Goal: Task Accomplishment & Management: Complete application form

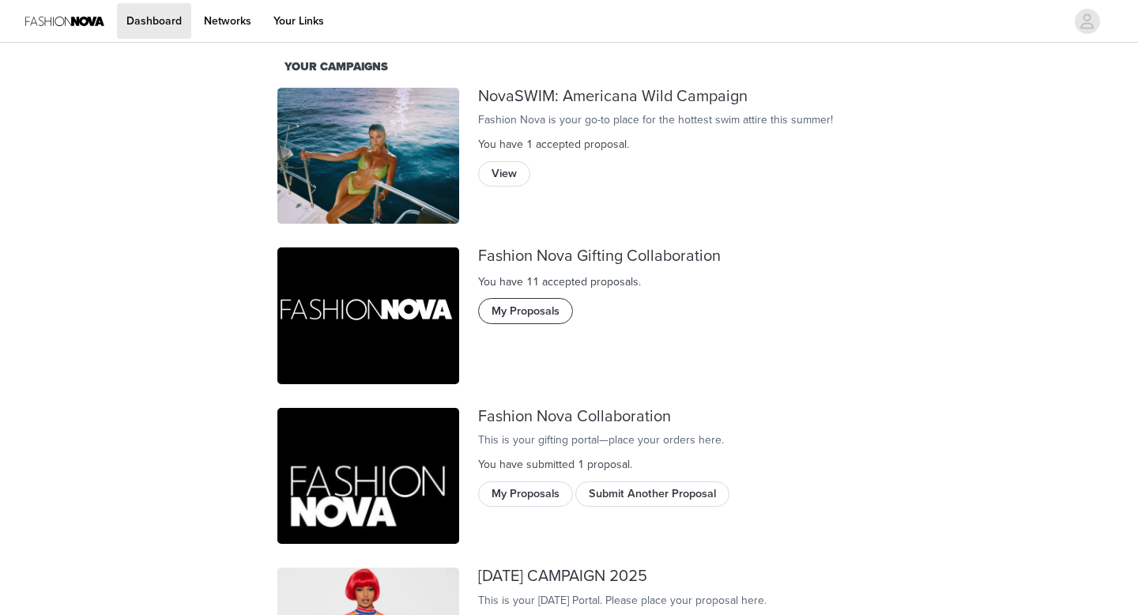
click at [530, 317] on button "My Proposals" at bounding box center [525, 310] width 95 height 25
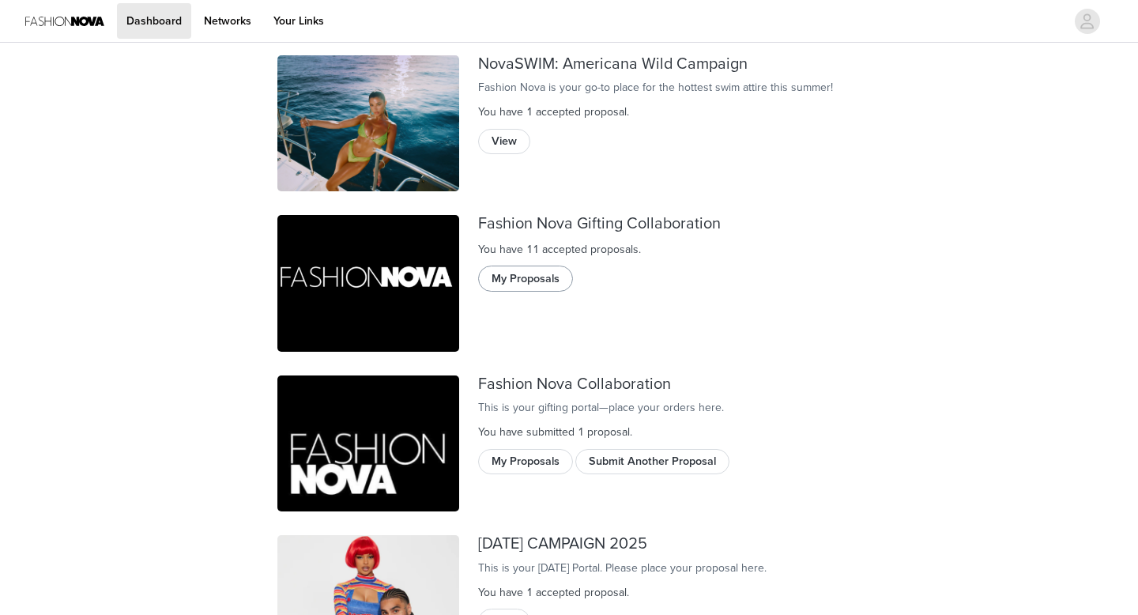
scroll to position [72, 0]
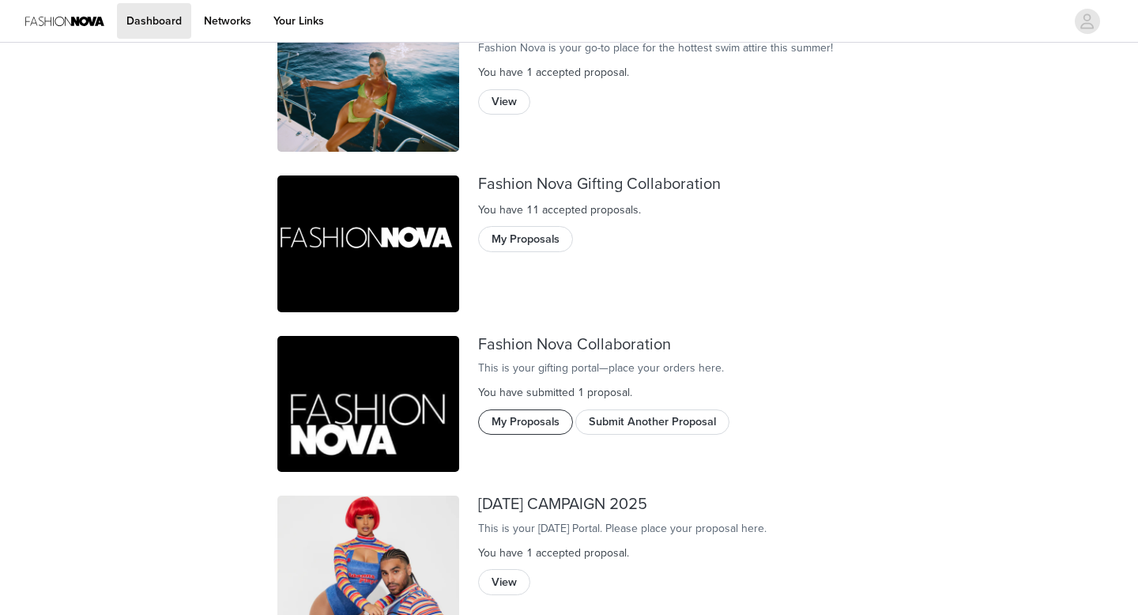
click at [544, 435] on button "My Proposals" at bounding box center [525, 421] width 95 height 25
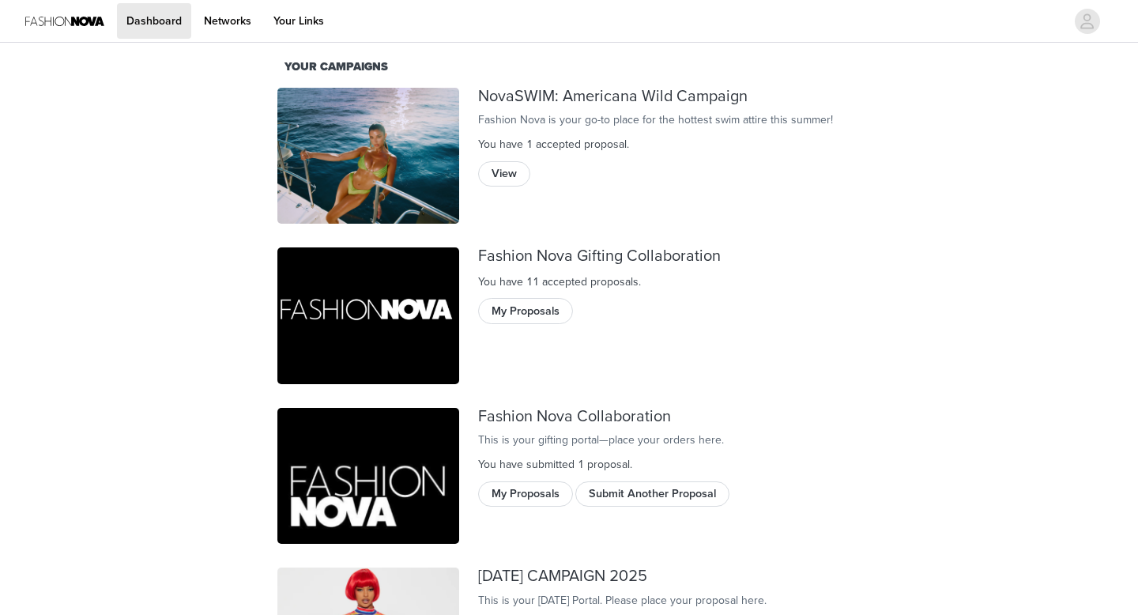
scroll to position [155, 0]
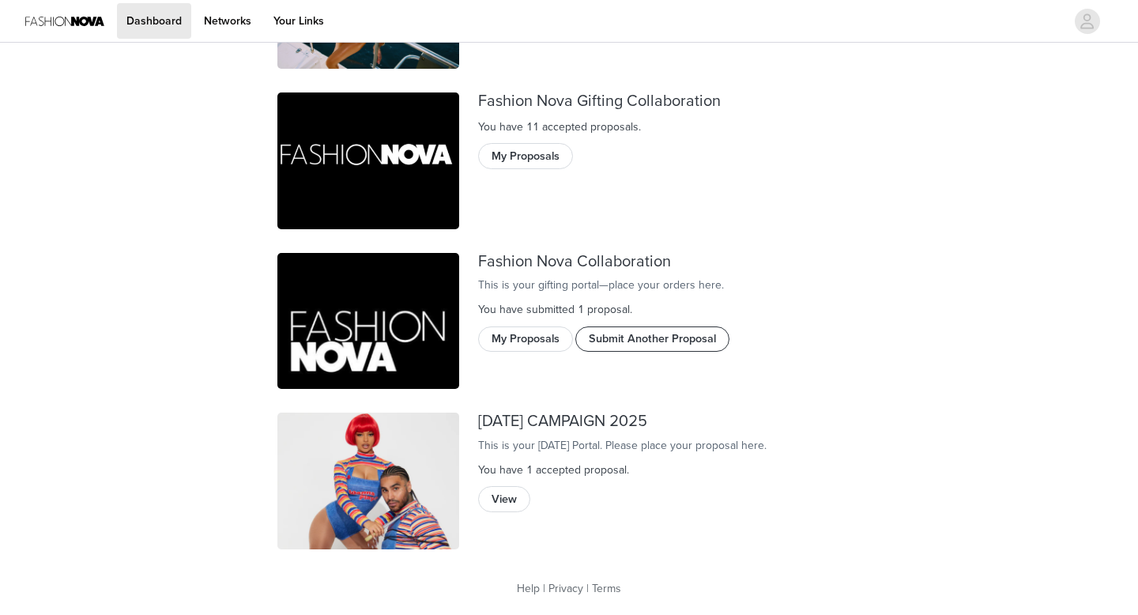
click at [652, 352] on button "Submit Another Proposal" at bounding box center [652, 338] width 154 height 25
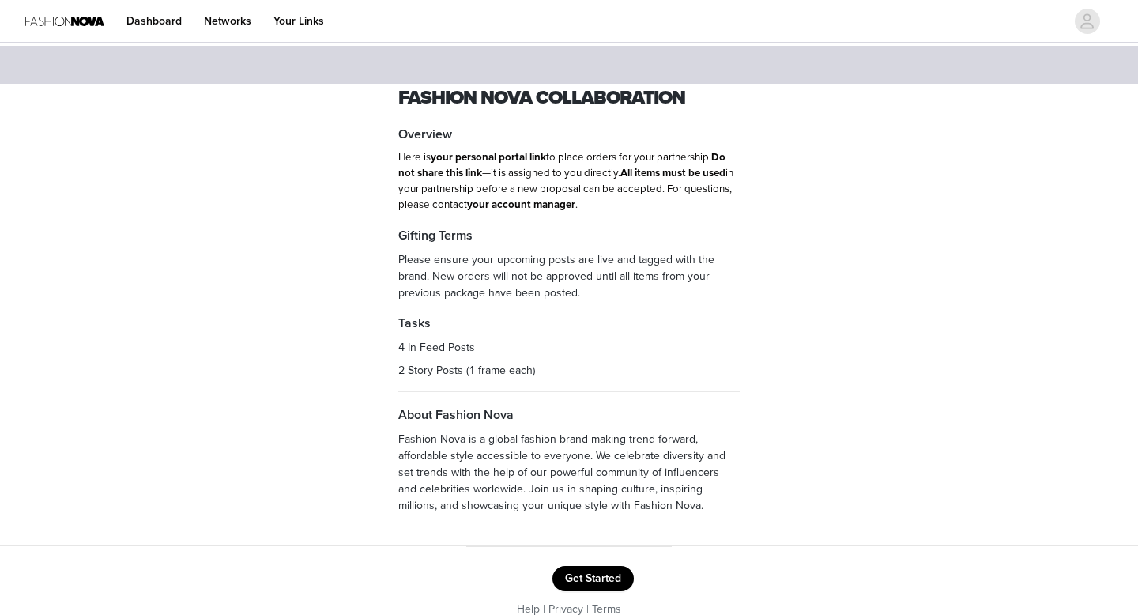
click at [605, 574] on button "Get Started" at bounding box center [593, 578] width 81 height 25
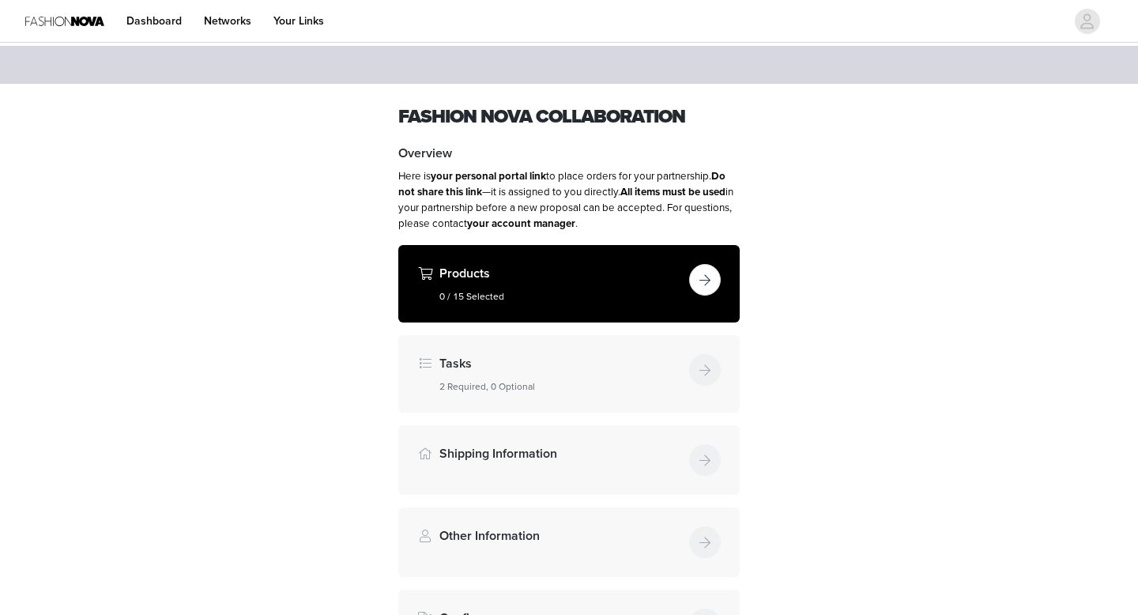
click at [706, 289] on button "button" at bounding box center [705, 280] width 32 height 32
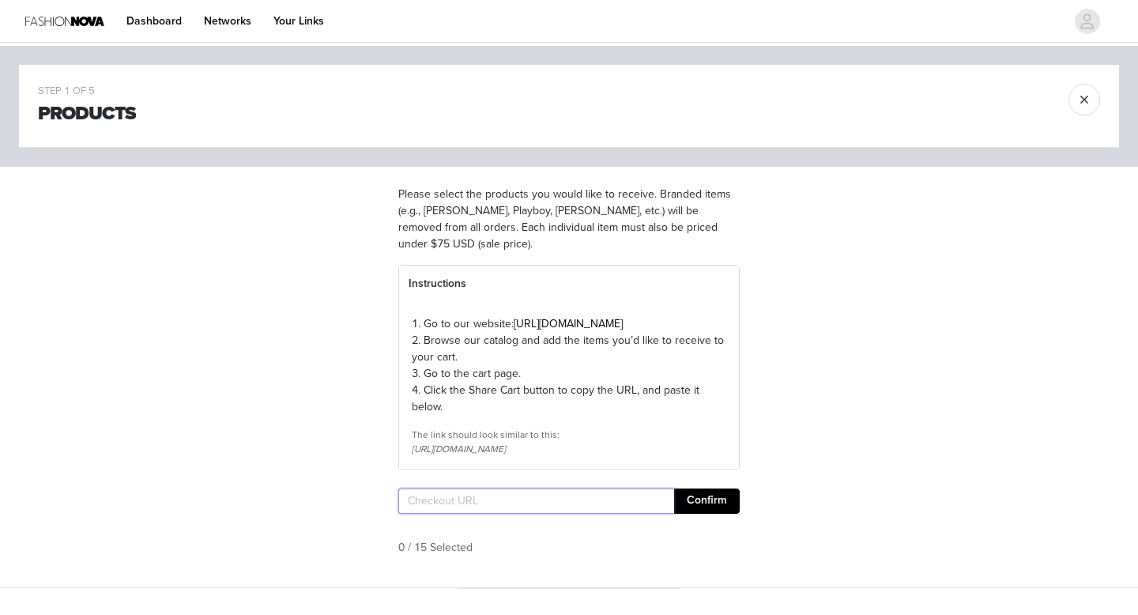
click at [594, 514] on input "text" at bounding box center [536, 500] width 276 height 25
paste input "https://www.fashionnova.com/pages/shared-cart/39286786195580:1,39270333186172:1…"
type input "https://www.fashionnova.com/pages/shared-cart/39286786195580:1,39270333186172:1…"
click at [706, 514] on button "Confirm" at bounding box center [707, 500] width 66 height 25
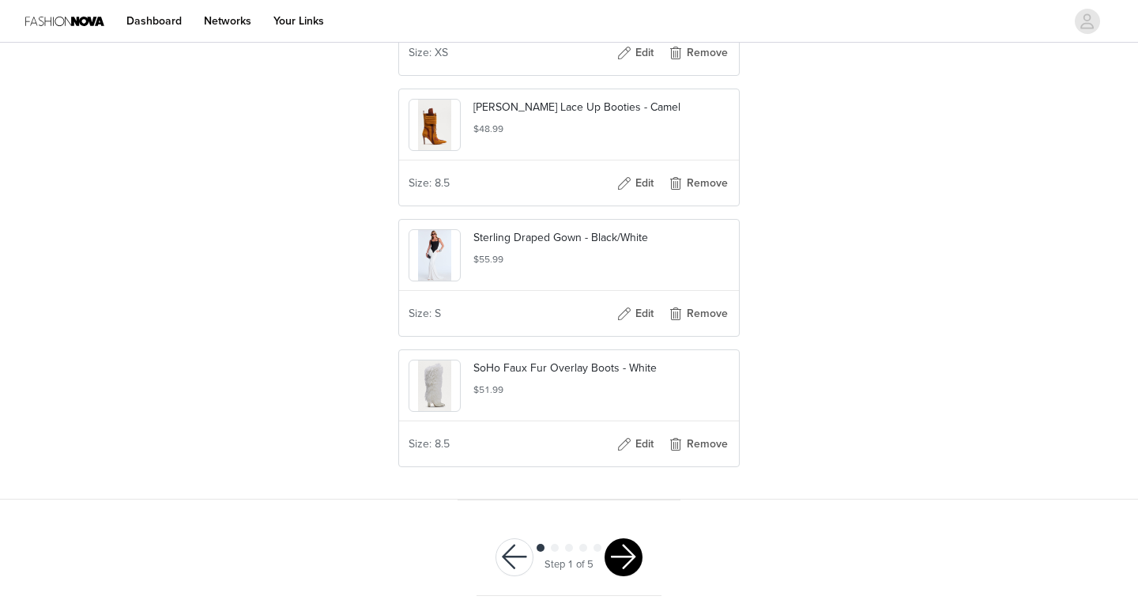
click at [637, 547] on button "button" at bounding box center [624, 557] width 38 height 38
click at [636, 553] on div at bounding box center [624, 557] width 38 height 38
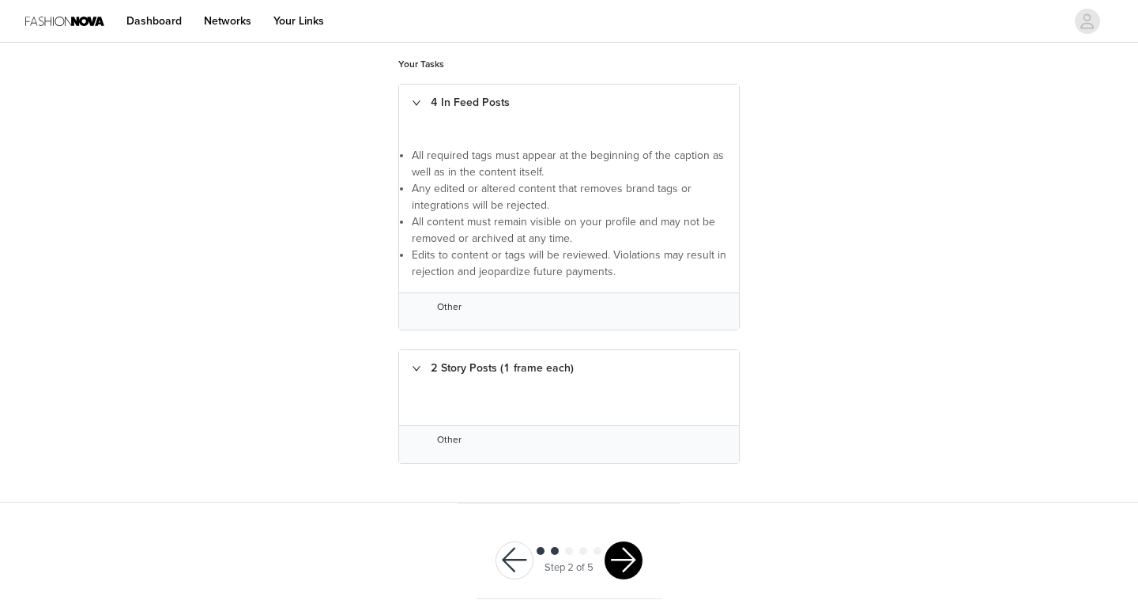
click at [632, 560] on button "button" at bounding box center [624, 560] width 38 height 38
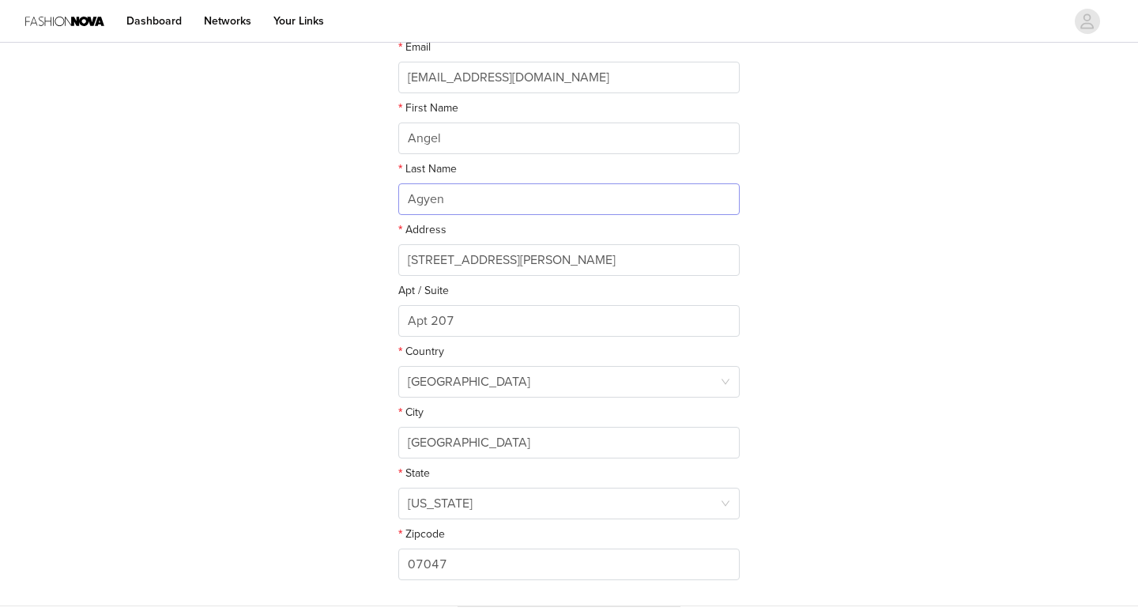
scroll to position [364, 0]
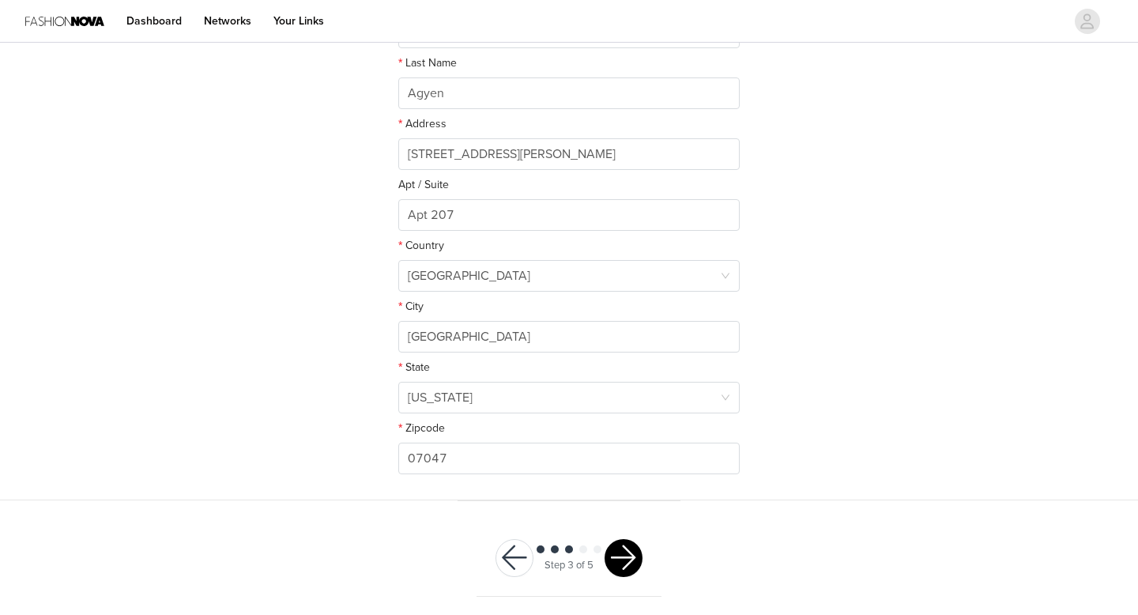
click at [630, 550] on button "button" at bounding box center [624, 558] width 38 height 38
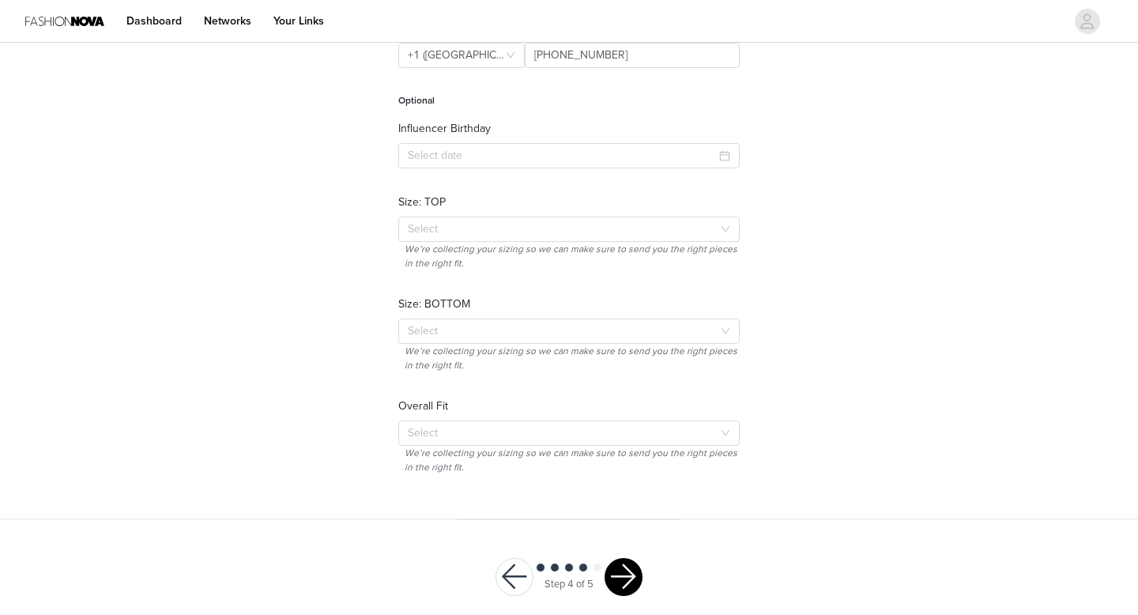
scroll to position [264, 0]
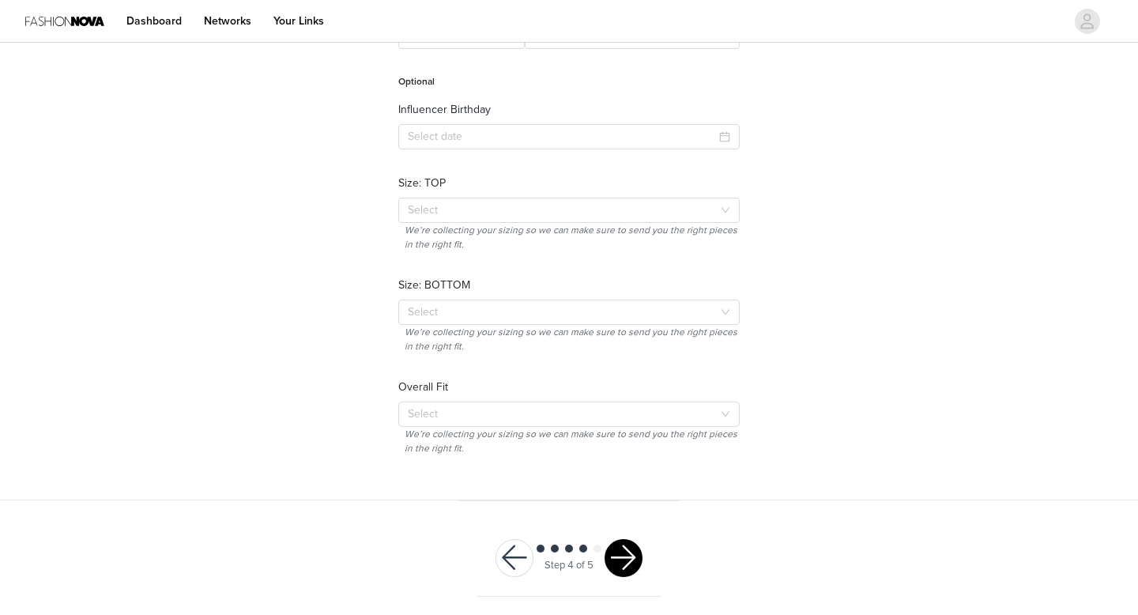
click at [630, 550] on button "button" at bounding box center [624, 558] width 38 height 38
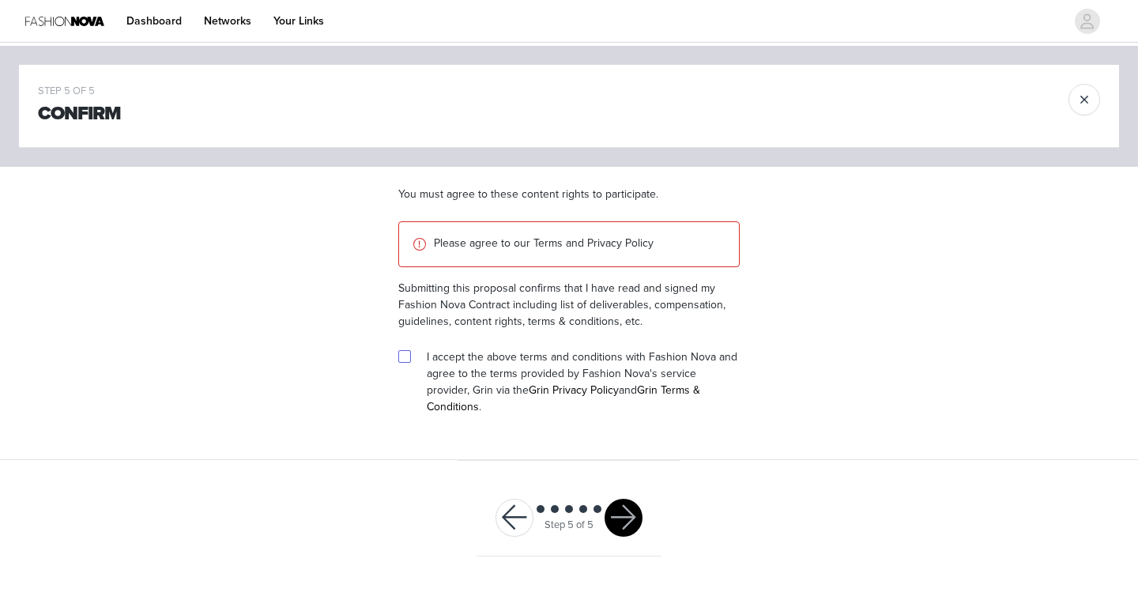
click at [402, 356] on input "checkbox" at bounding box center [403, 355] width 11 height 11
checkbox input "true"
click at [620, 499] on button "button" at bounding box center [624, 518] width 38 height 38
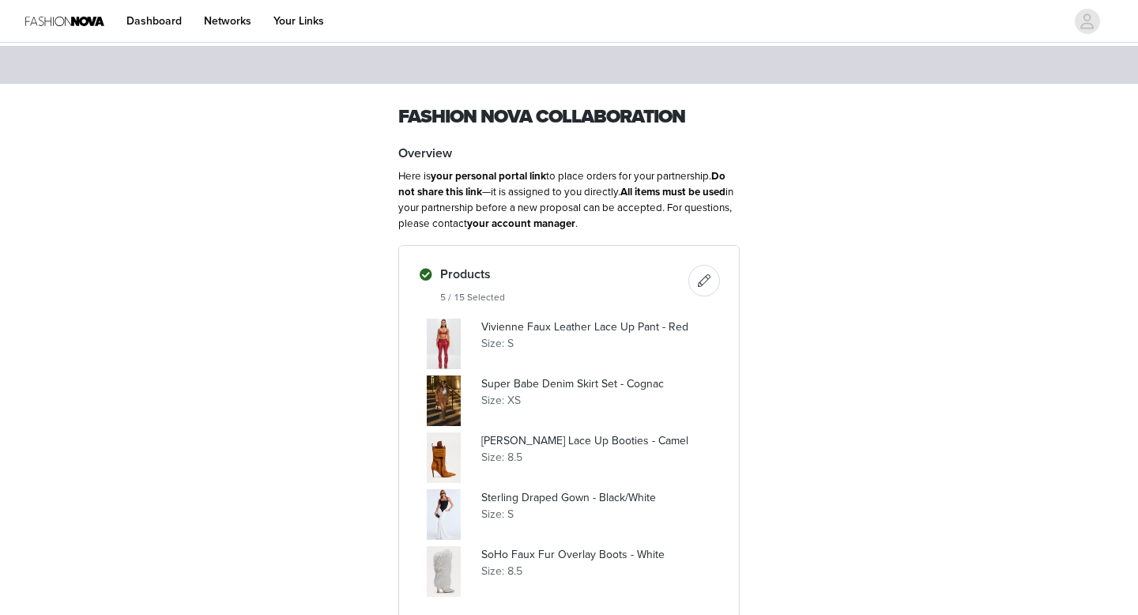
scroll to position [632, 0]
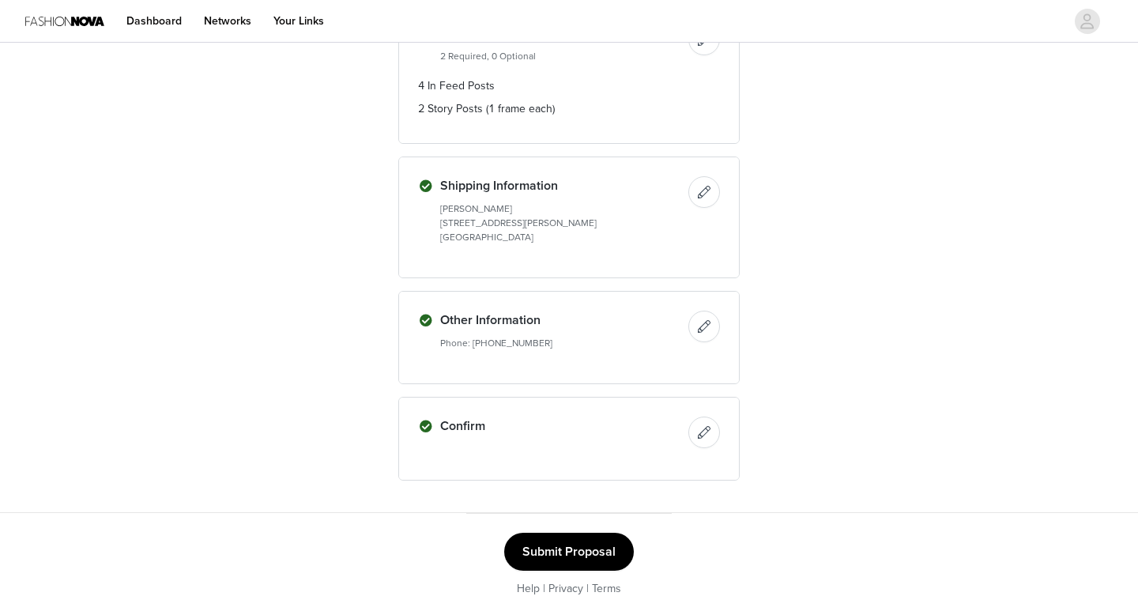
click at [602, 537] on button "Submit Proposal" at bounding box center [569, 552] width 130 height 38
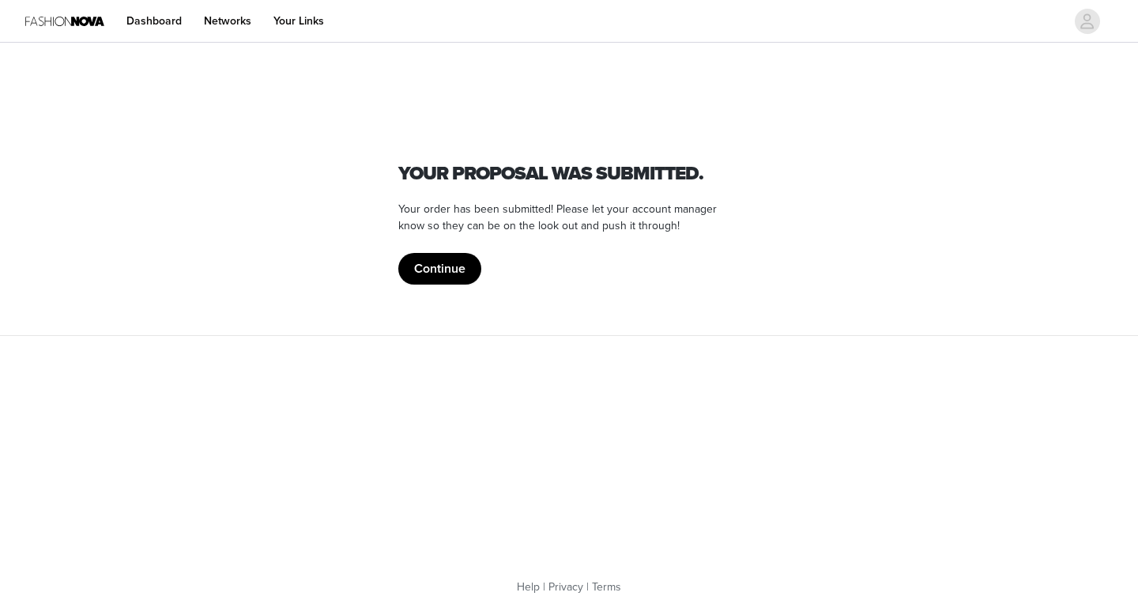
scroll to position [0, 0]
click at [454, 249] on div "Your proposal was submitted. Your order has been submitted! Please let your acc…" at bounding box center [568, 222] width 341 height 125
click at [447, 263] on button "Continue" at bounding box center [439, 269] width 83 height 32
